Goal: Task Accomplishment & Management: Use online tool/utility

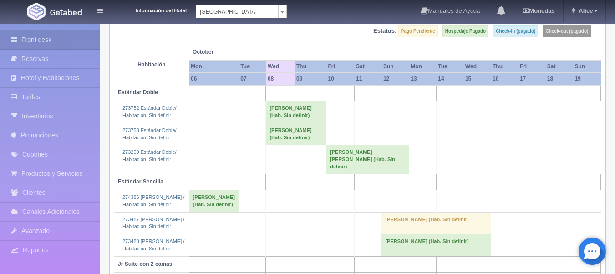
scroll to position [249, 0]
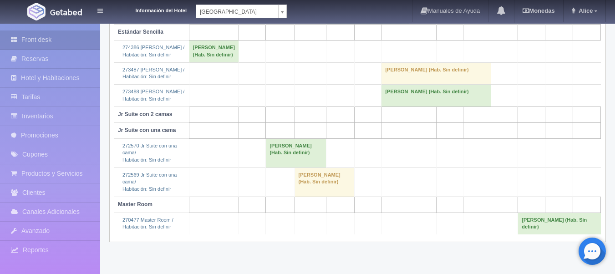
click at [264, 6] on body "Información del Hotel Hotel Plaza Campeche Hotel Plaza Campeche Hotel Plaza Col…" at bounding box center [307, 24] width 615 height 500
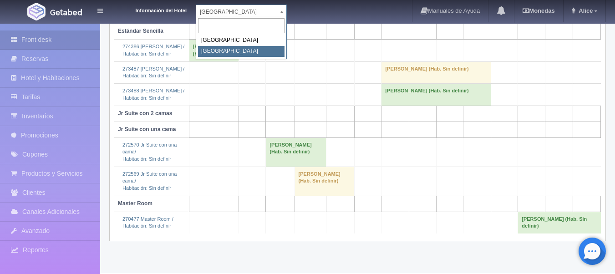
select select "375"
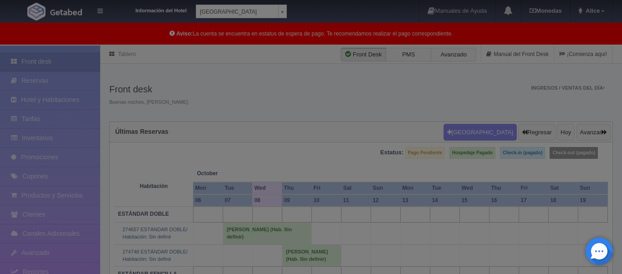
scroll to position [52, 0]
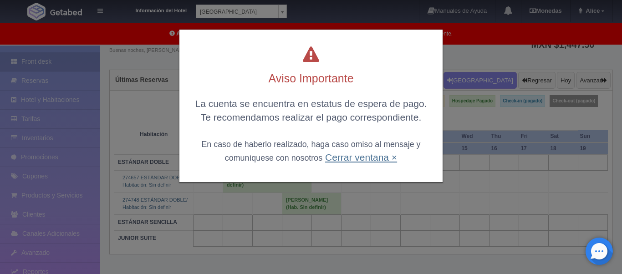
click at [352, 162] on link "Cerrar ventana ×" at bounding box center [361, 157] width 72 height 10
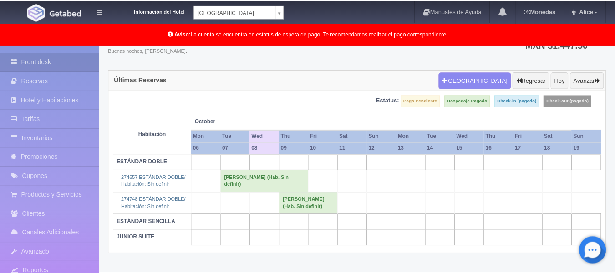
scroll to position [51, 0]
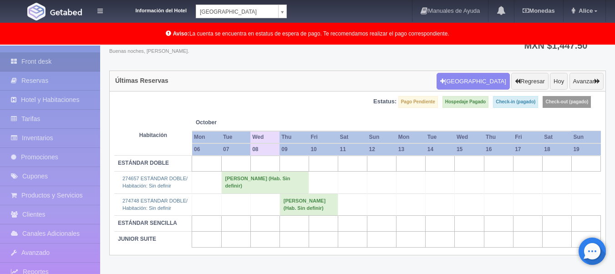
click at [225, 184] on td "[PERSON_NAME] (Hab. Sin definir)" at bounding box center [264, 183] width 87 height 22
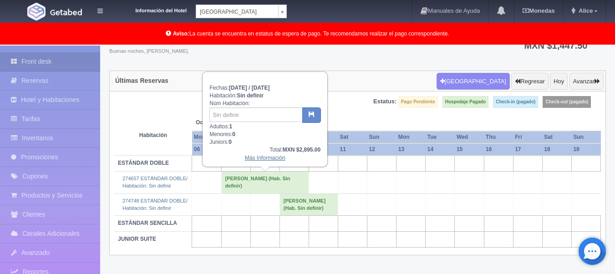
click at [264, 156] on link "Más Información" at bounding box center [265, 158] width 41 height 6
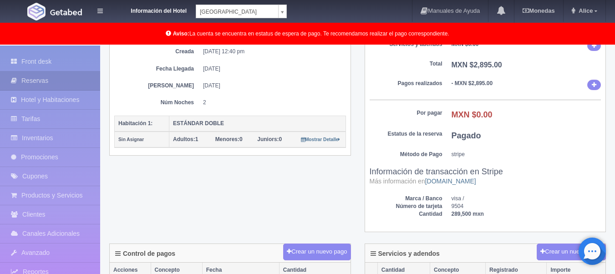
scroll to position [228, 0]
